Goal: Task Accomplishment & Management: Manage account settings

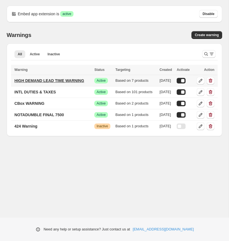
click at [54, 78] on p "HIGH DEMAND LEAD TIME WARNING" at bounding box center [49, 81] width 70 height 6
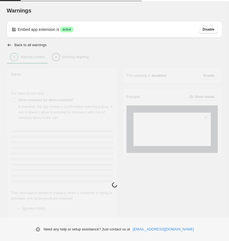
type input "**********"
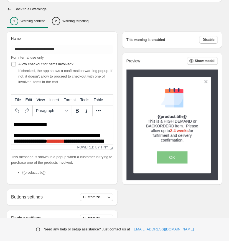
scroll to position [37, 0]
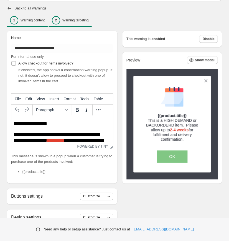
click at [68, 18] on p "Warning targeting" at bounding box center [75, 20] width 26 height 4
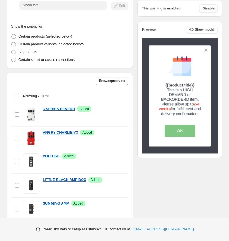
scroll to position [0, 0]
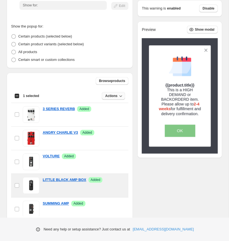
click at [110, 94] on span "Actions" at bounding box center [111, 96] width 12 height 4
click at [110, 71] on span "Remove" at bounding box center [108, 73] width 13 height 4
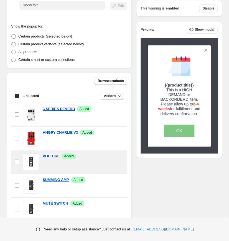
click at [111, 79] on span "Browse products" at bounding box center [111, 81] width 26 height 4
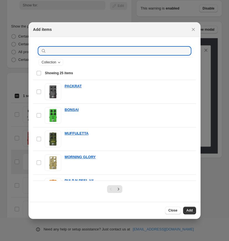
click at [111, 50] on input ":r1d:" at bounding box center [118, 51] width 143 height 8
click at [41, 183] on span ":r1d:" at bounding box center [38, 185] width 5 height 5
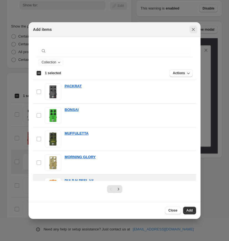
click at [191, 32] on icon "Close" at bounding box center [194, 30] width 6 height 6
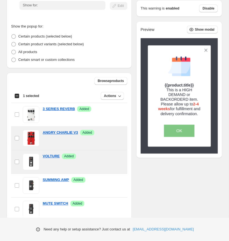
scroll to position [118, 0]
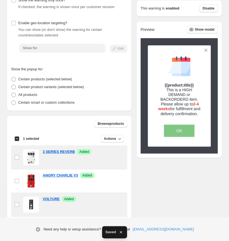
scroll to position [2, 0]
